Goal: Obtain resource: Obtain resource

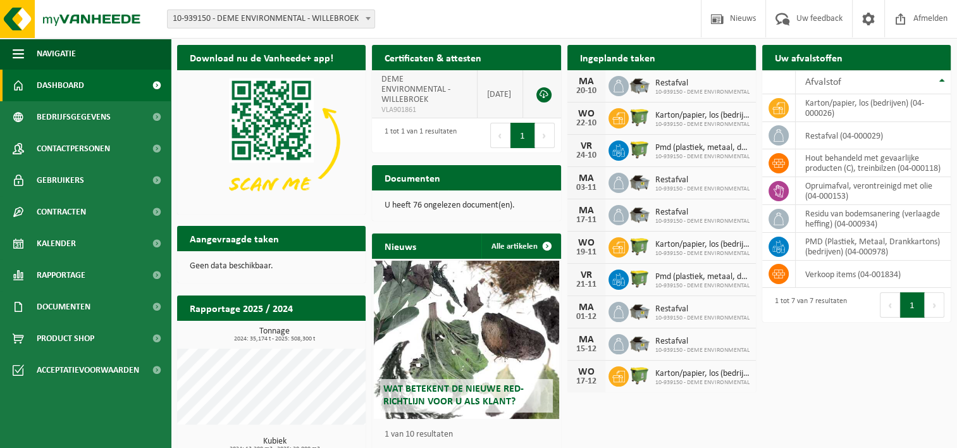
click at [407, 97] on span "DEME ENVIRONMENTAL - WILLEBROEK" at bounding box center [415, 90] width 69 height 30
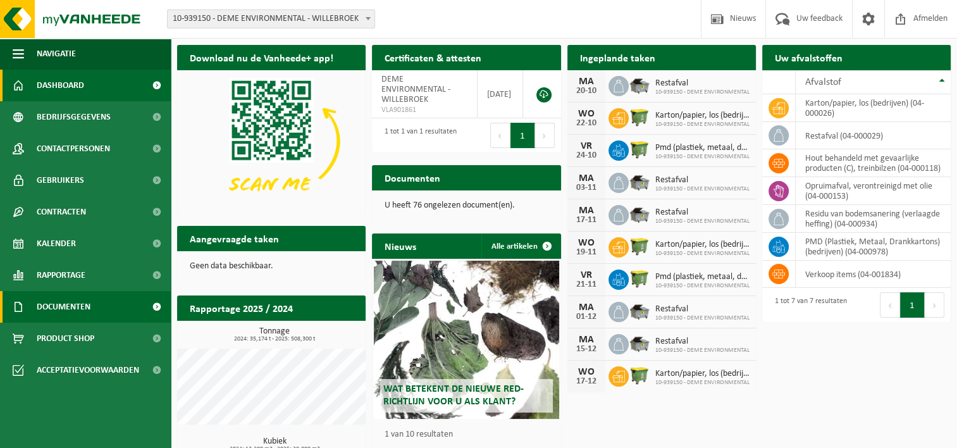
click at [87, 311] on span "Documenten" at bounding box center [64, 307] width 54 height 32
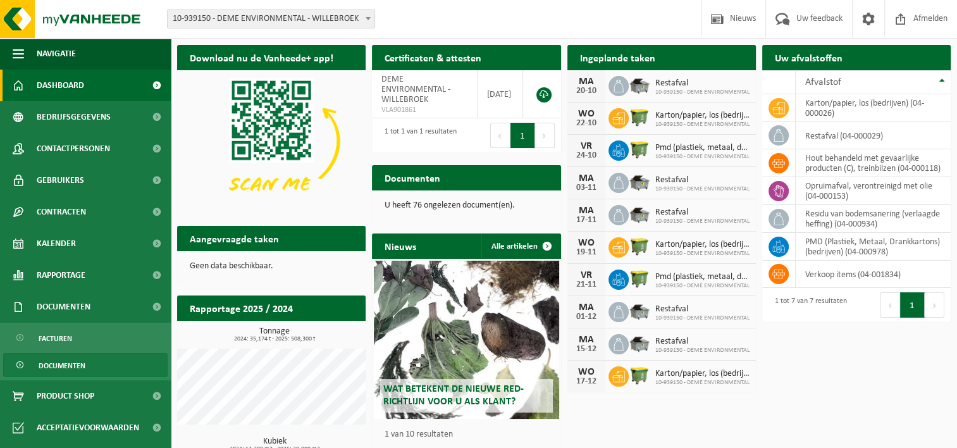
click at [95, 354] on link "Documenten" at bounding box center [85, 365] width 164 height 24
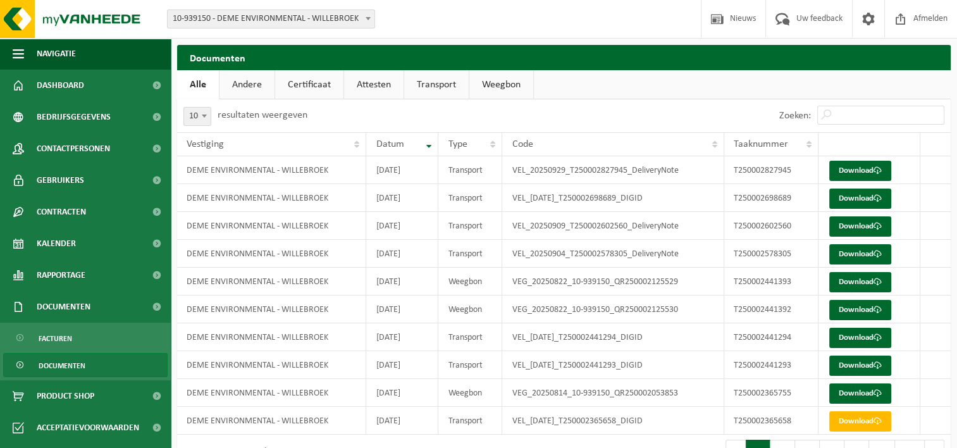
click at [289, 86] on link "Certificaat" at bounding box center [309, 84] width 68 height 29
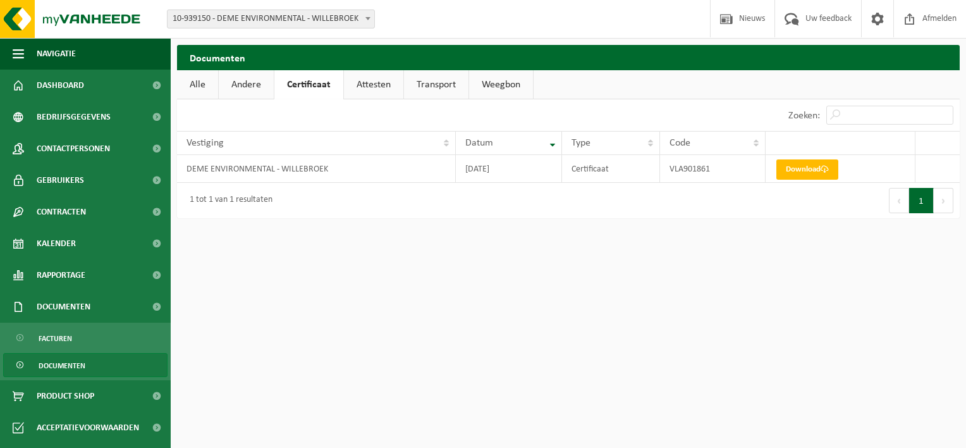
click at [361, 83] on link "Attesten" at bounding box center [373, 84] width 59 height 29
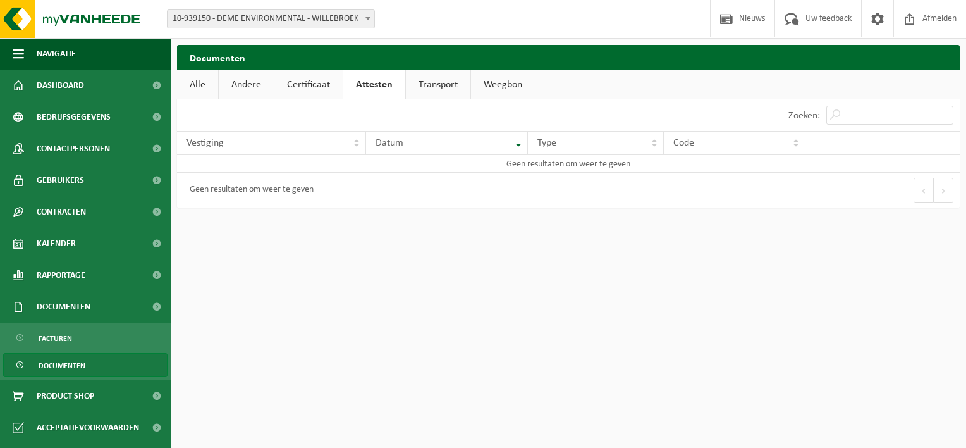
click at [460, 83] on link "Transport" at bounding box center [438, 84] width 65 height 29
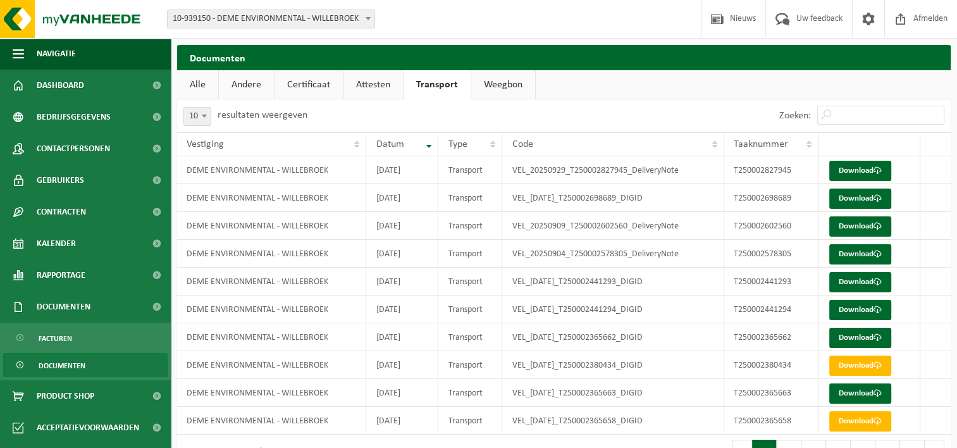
click at [490, 78] on link "Weegbon" at bounding box center [503, 84] width 64 height 29
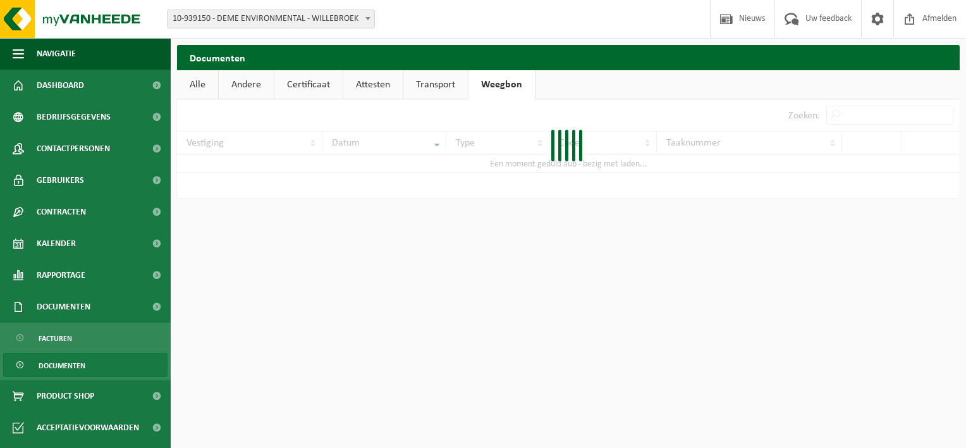
click at [277, 89] on link "Certificaat" at bounding box center [308, 84] width 68 height 29
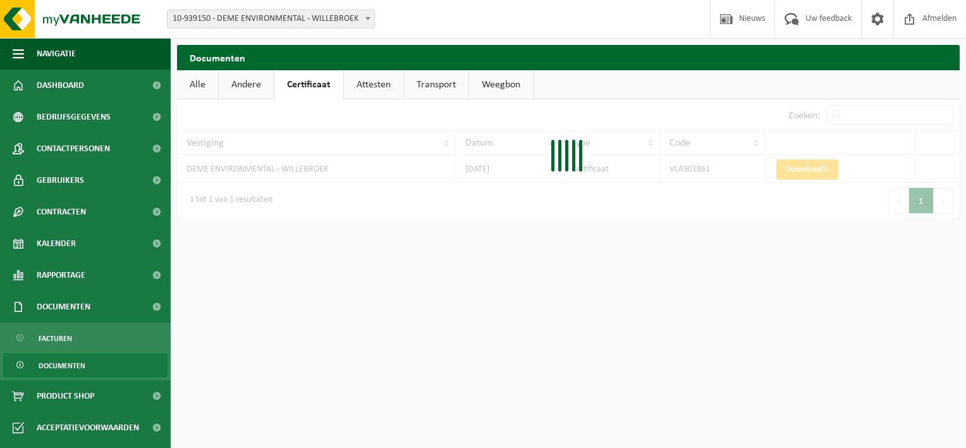
click at [253, 81] on link "Andere" at bounding box center [246, 84] width 55 height 29
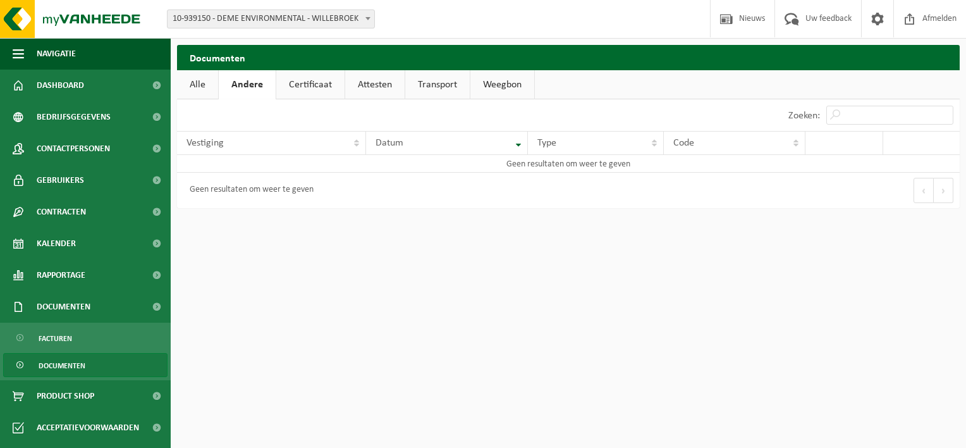
click at [203, 76] on link "Alle" at bounding box center [197, 84] width 41 height 29
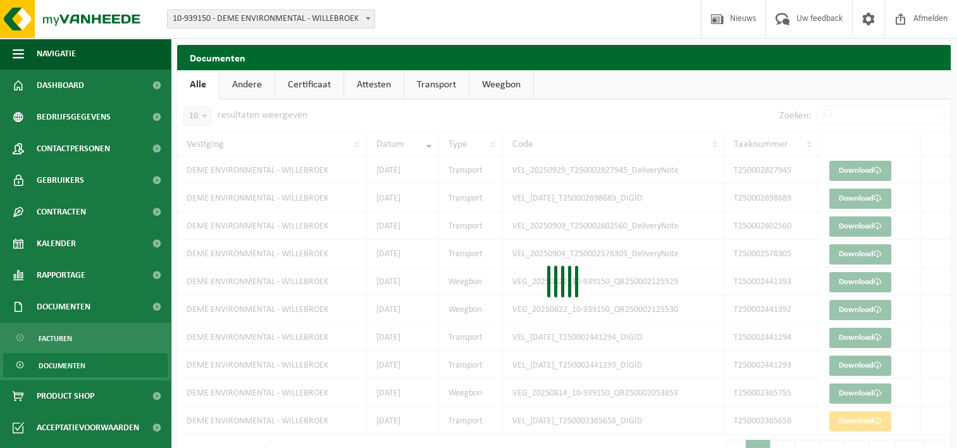
click at [254, 77] on link "Andere" at bounding box center [246, 84] width 55 height 29
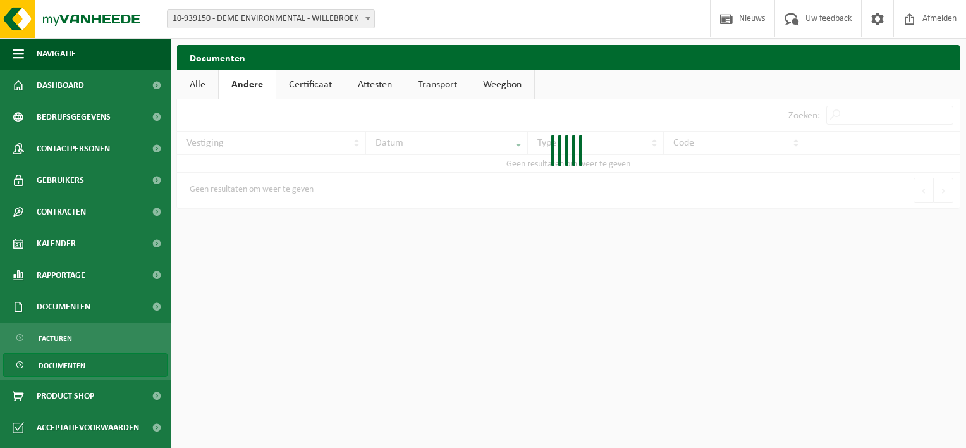
click at [319, 75] on link "Certificaat" at bounding box center [310, 84] width 68 height 29
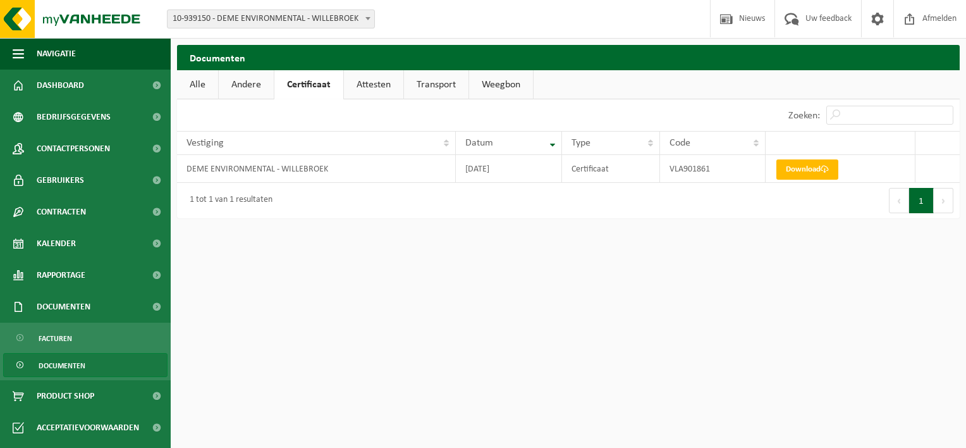
click at [207, 77] on link "Alle" at bounding box center [197, 84] width 41 height 29
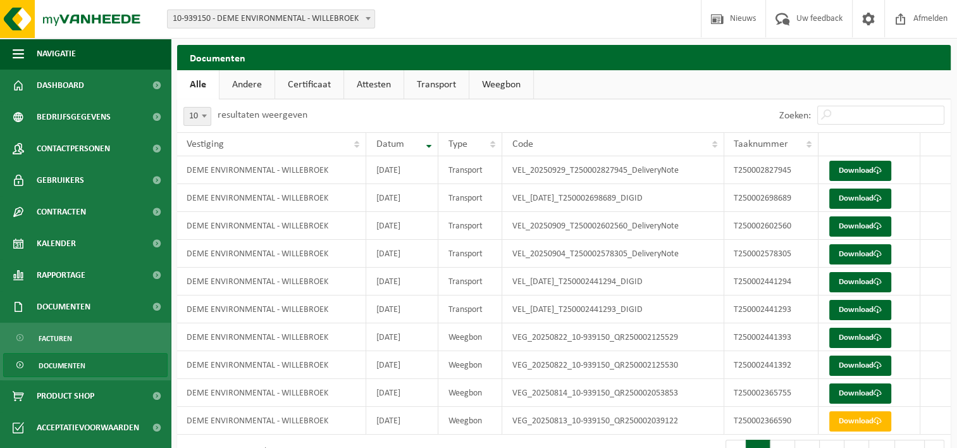
click at [256, 87] on link "Andere" at bounding box center [246, 84] width 55 height 29
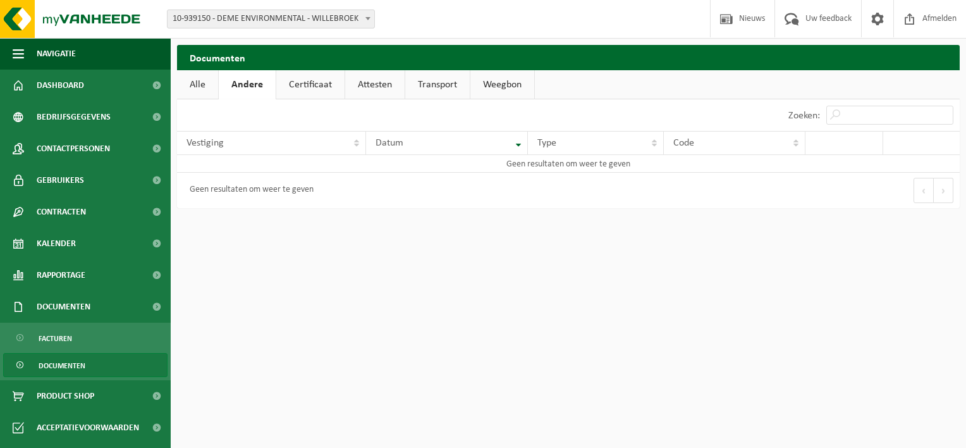
click at [323, 82] on link "Certificaat" at bounding box center [310, 84] width 68 height 29
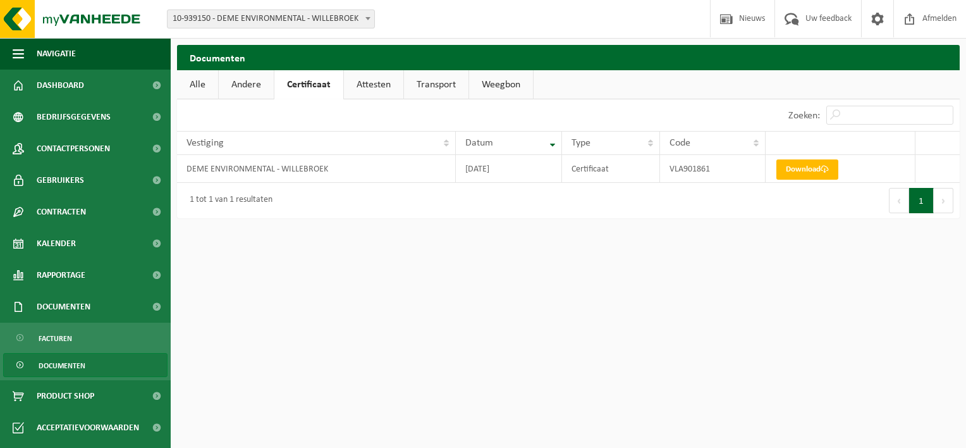
click at [378, 80] on link "Attesten" at bounding box center [373, 84] width 59 height 29
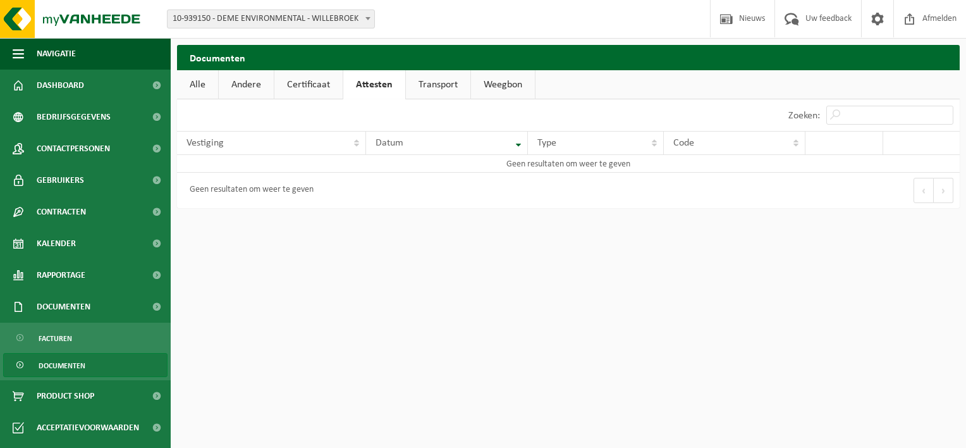
click at [433, 77] on link "Transport" at bounding box center [438, 84] width 65 height 29
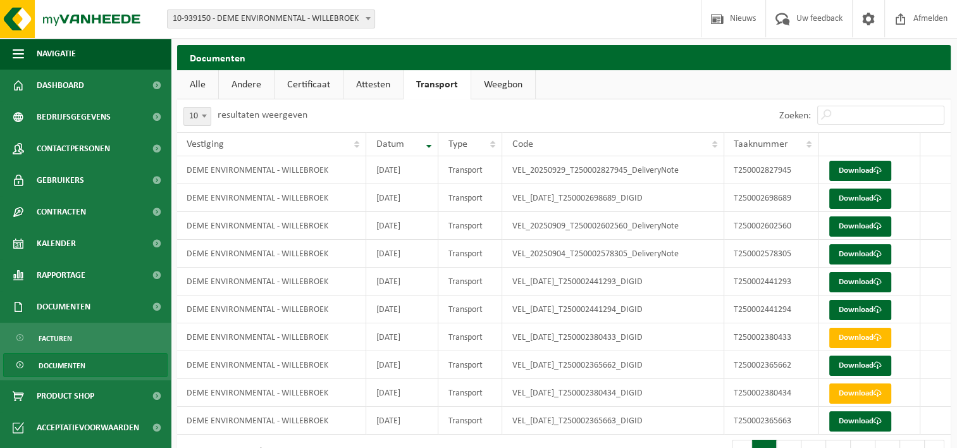
click at [496, 86] on link "Weegbon" at bounding box center [503, 84] width 64 height 29
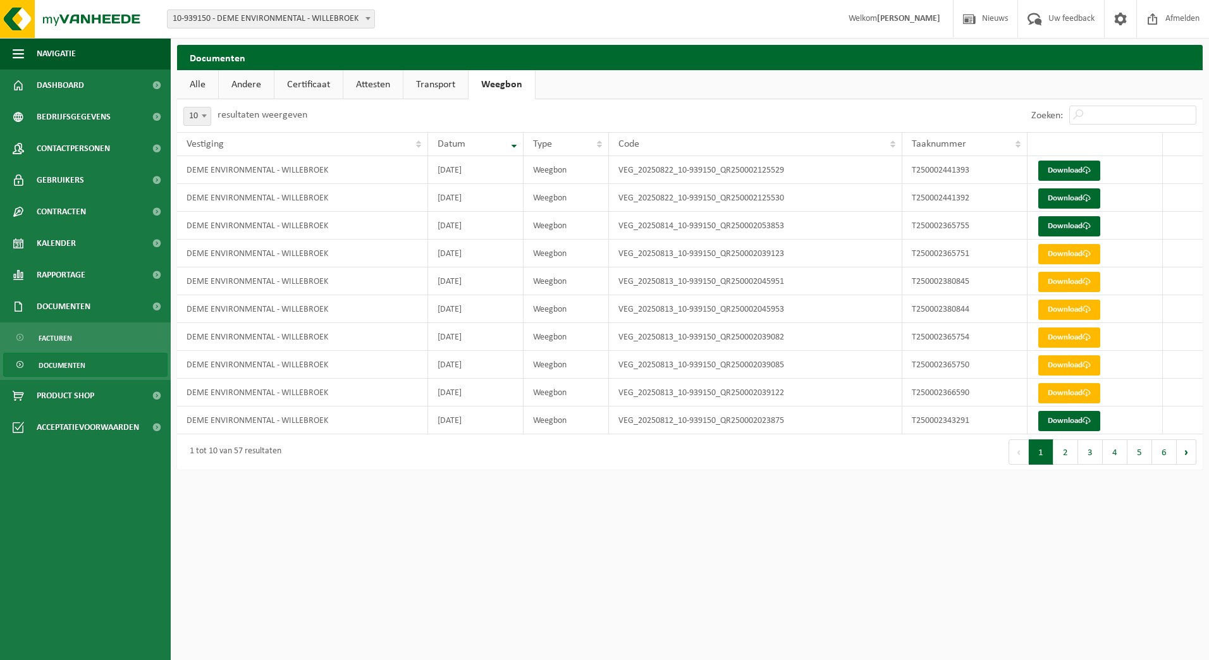
click at [445, 447] on html "Vestiging: 10-939150 - DEME ENVIRONMENTAL - WILLEBROEK 10-939150 - DEME ENVIRON…" at bounding box center [604, 330] width 1209 height 660
